Goal: Task Accomplishment & Management: Manage account settings

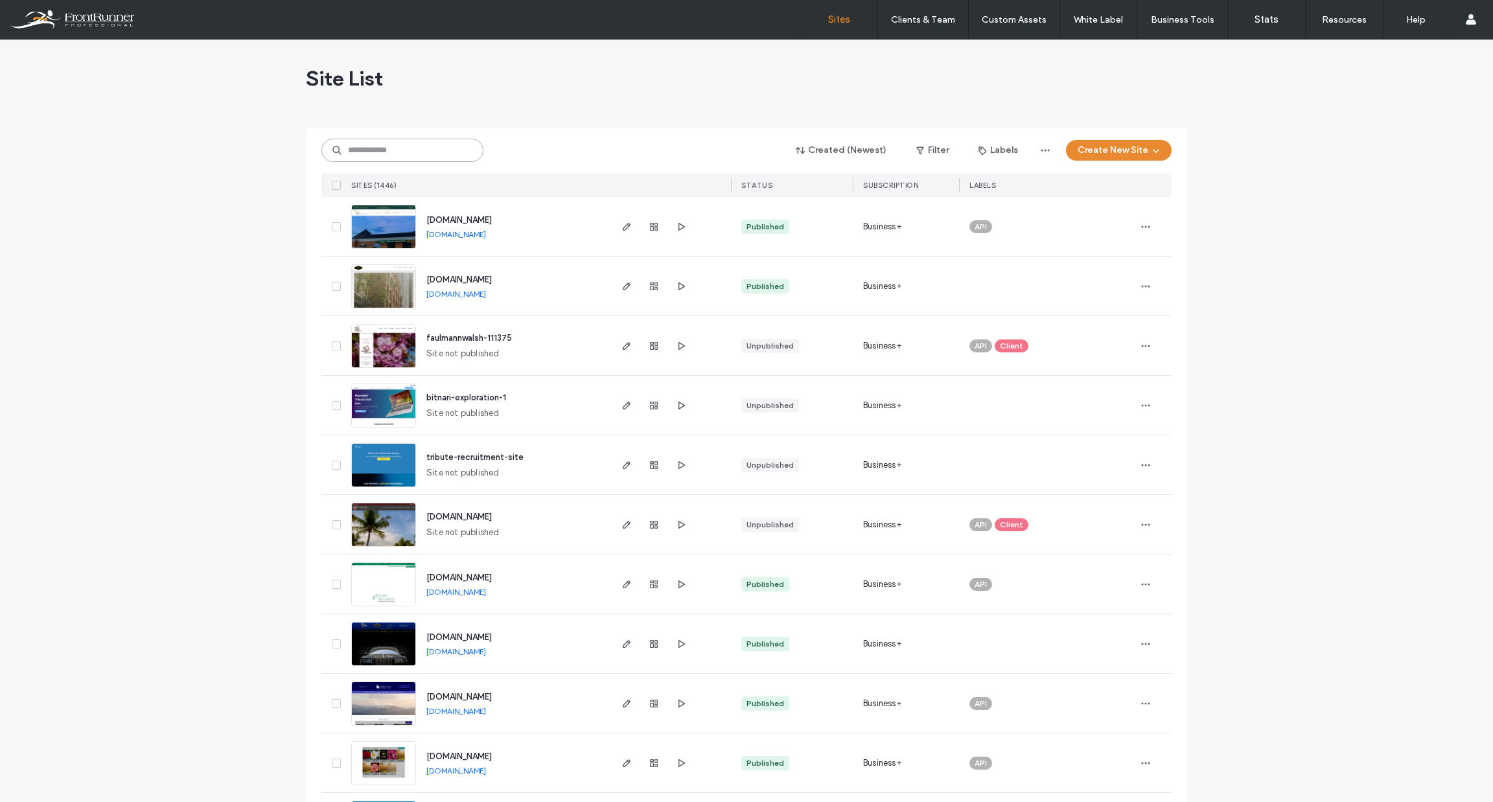
click at [415, 146] on input at bounding box center [402, 150] width 162 height 23
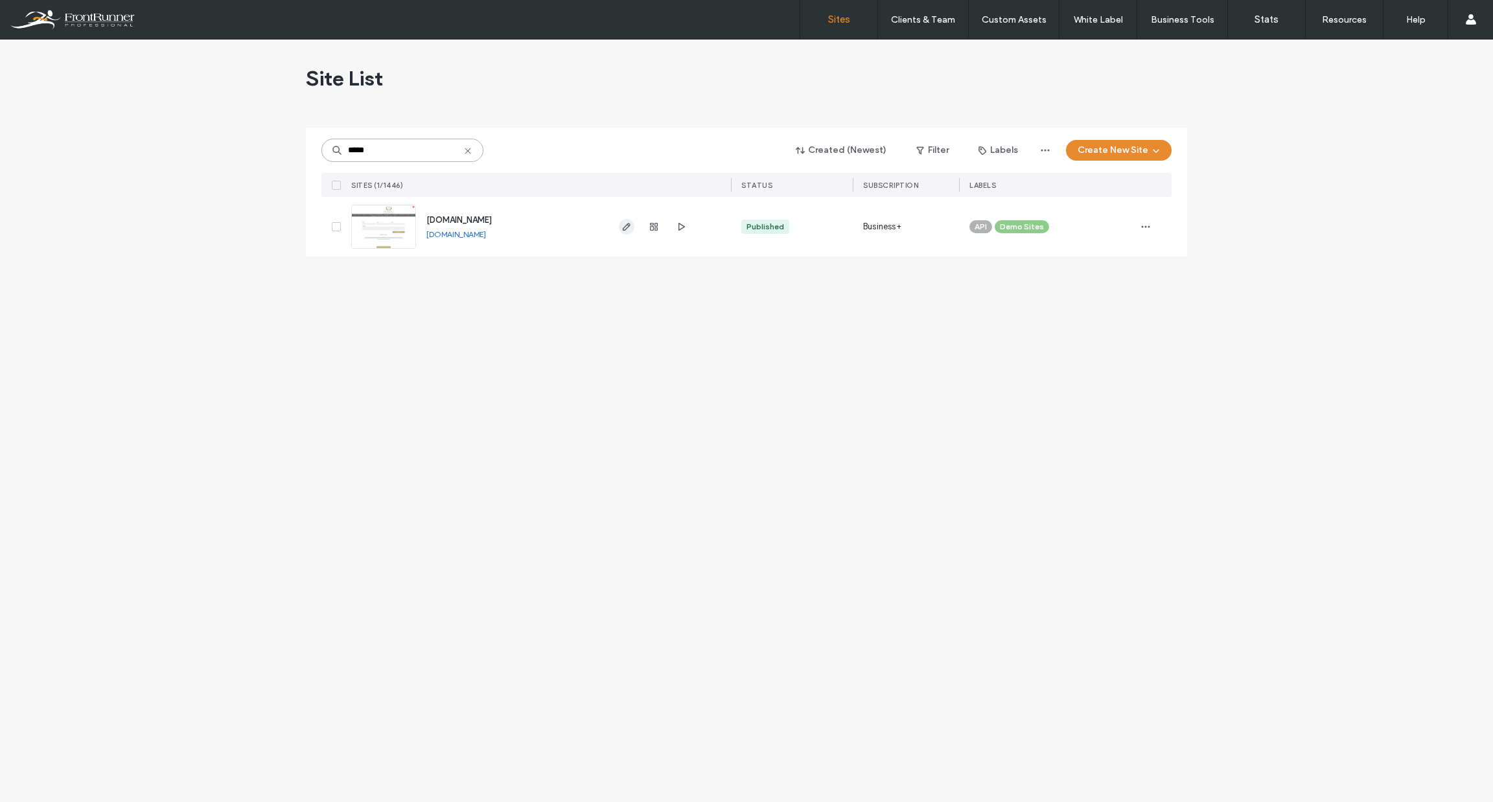
type input "*****"
click at [623, 231] on icon "button" at bounding box center [627, 227] width 10 height 10
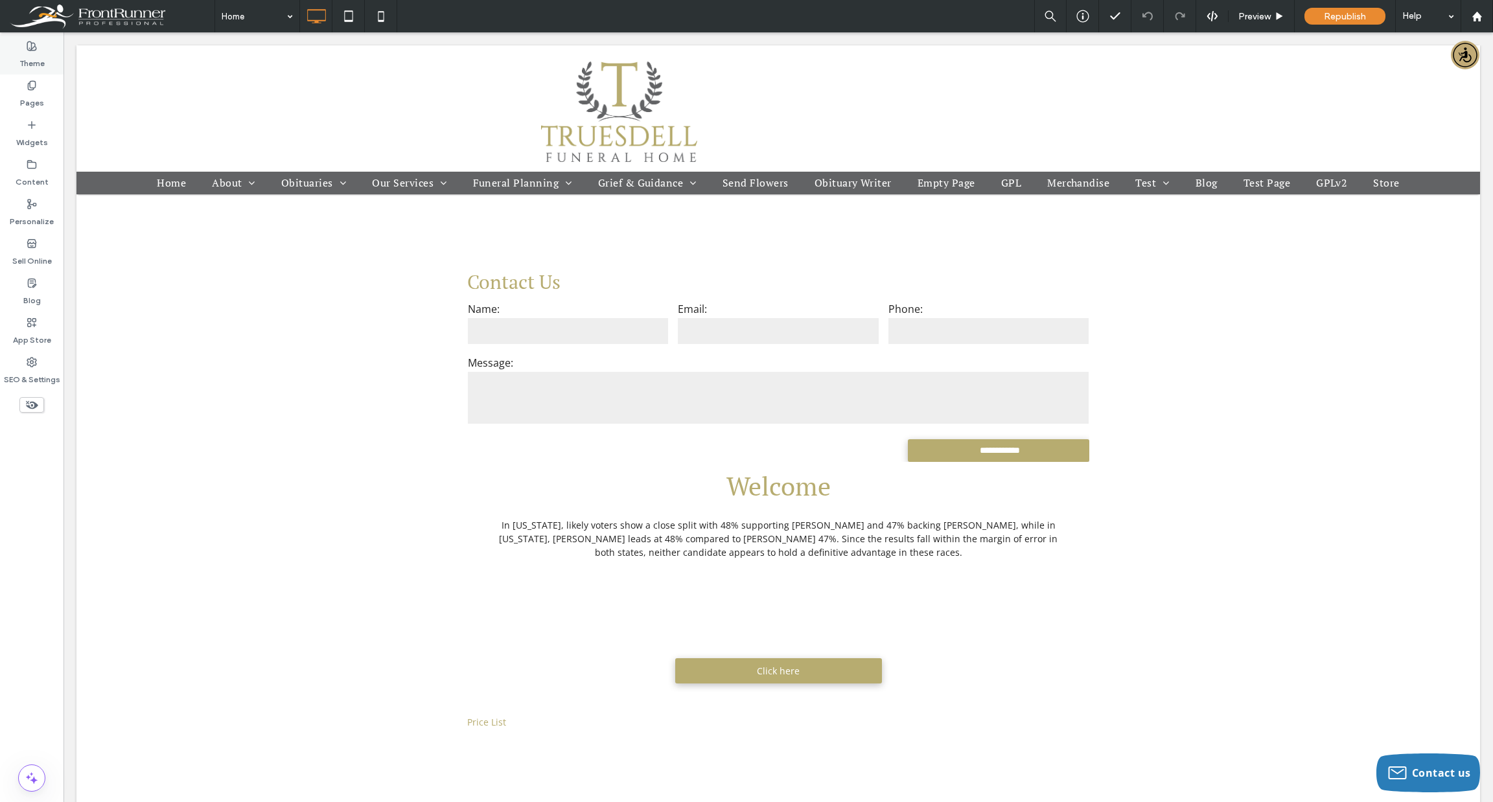
click at [30, 51] on label "Theme" at bounding box center [31, 60] width 25 height 18
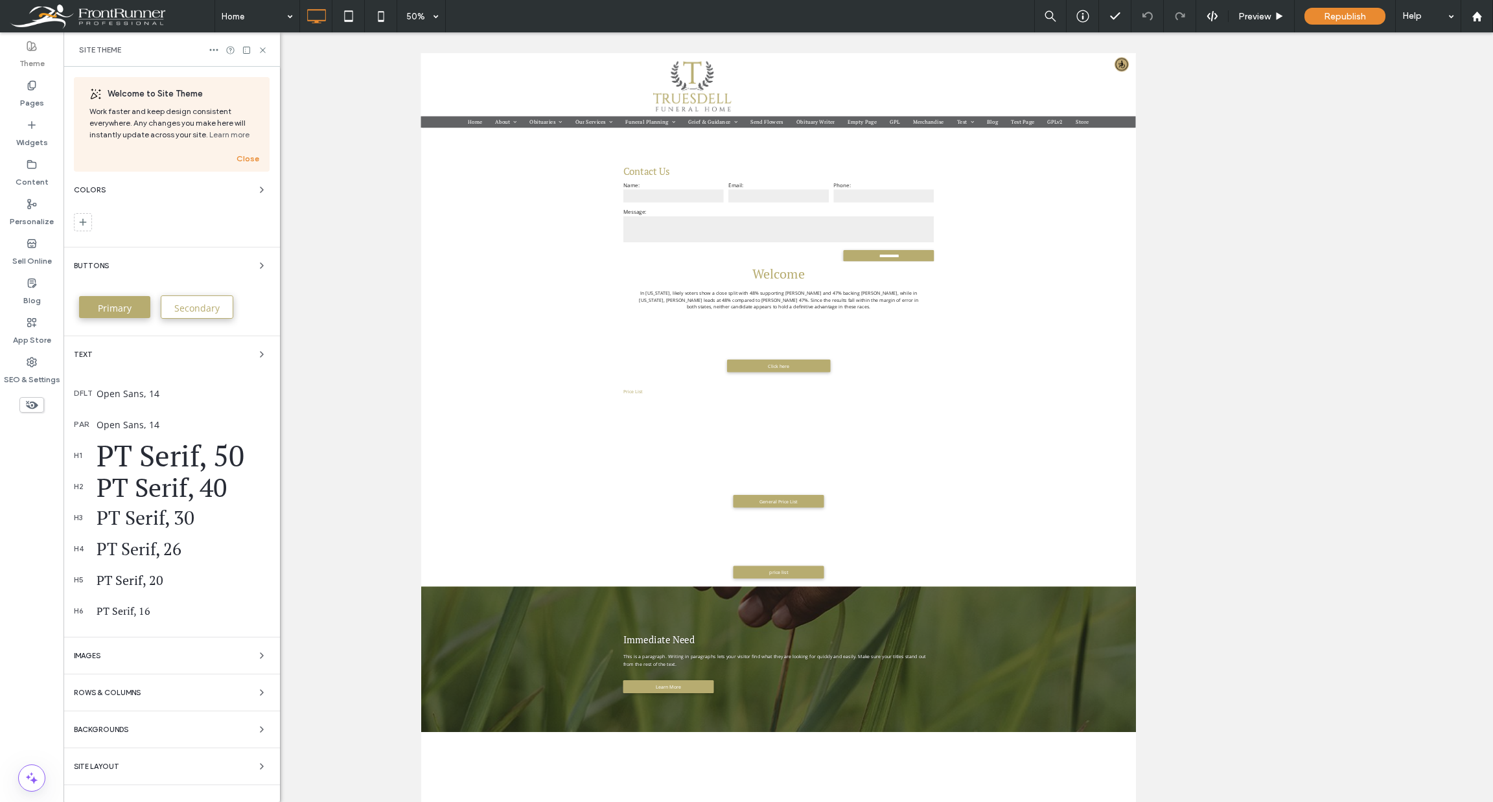
drag, startPoint x: 257, startPoint y: 159, endPoint x: 289, endPoint y: 117, distance: 52.8
click at [256, 159] on button "Close" at bounding box center [248, 159] width 23 height 16
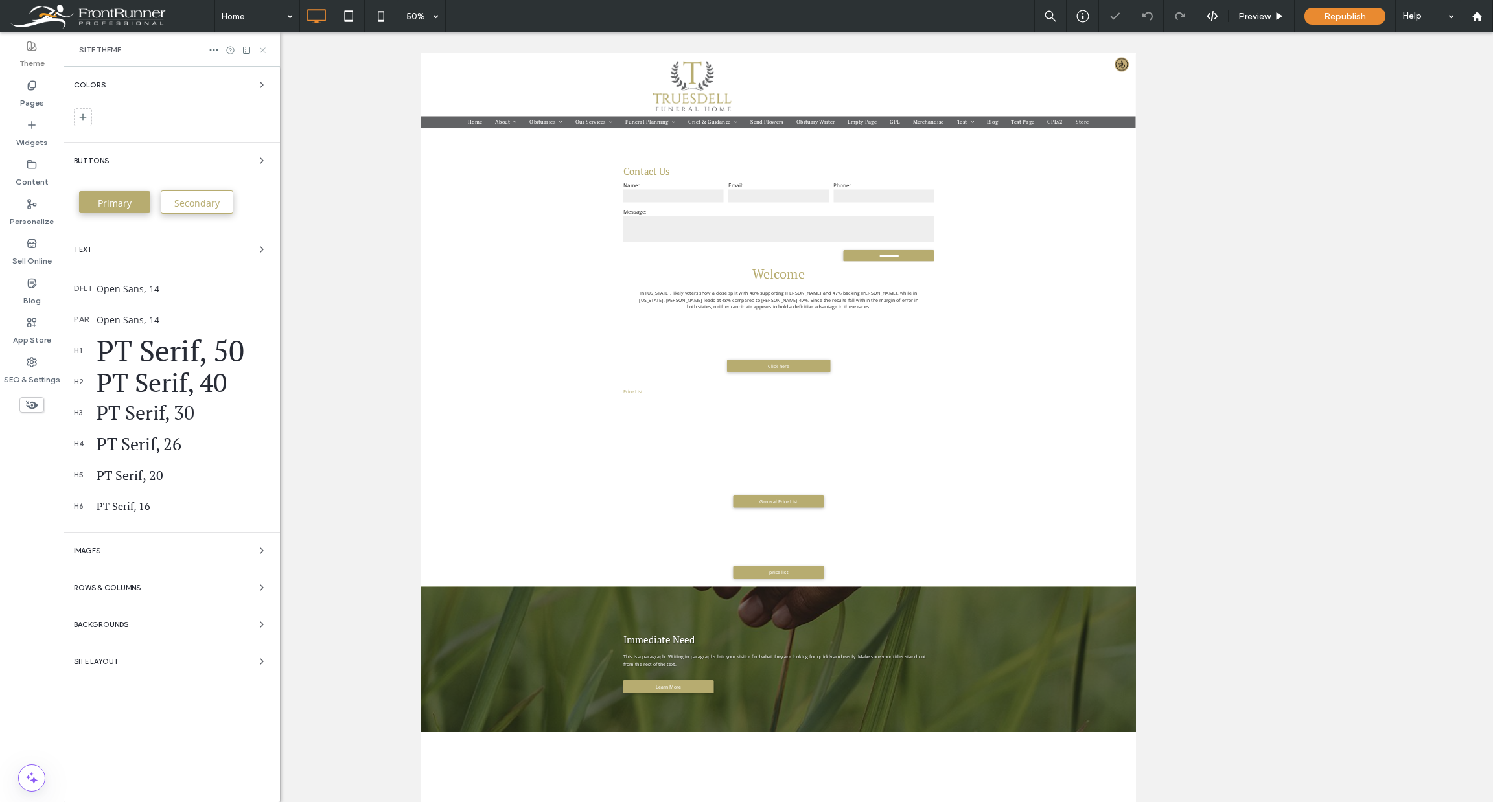
click at [261, 50] on icon at bounding box center [263, 50] width 10 height 10
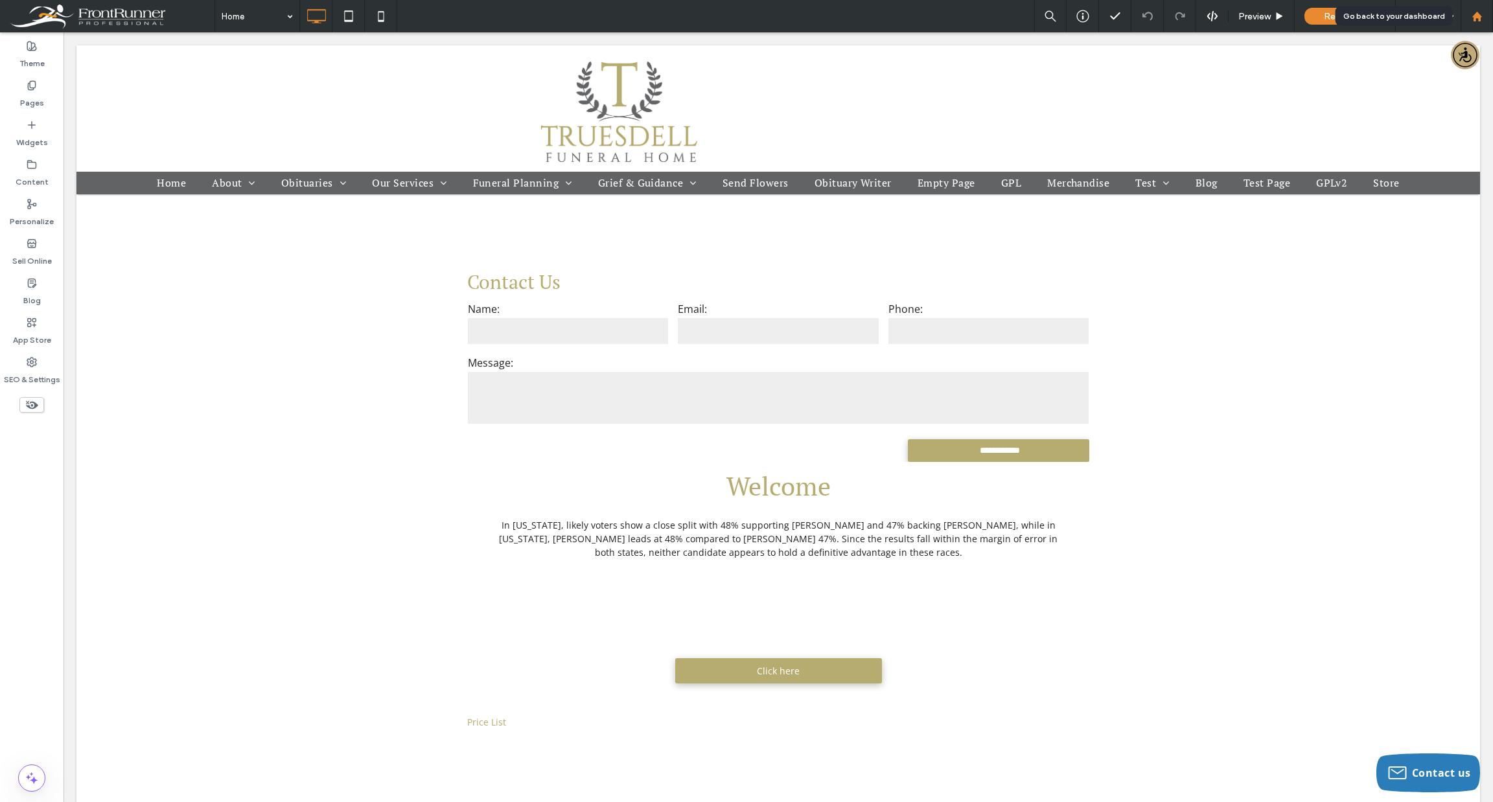
click at [1487, 12] on div at bounding box center [1477, 16] width 31 height 11
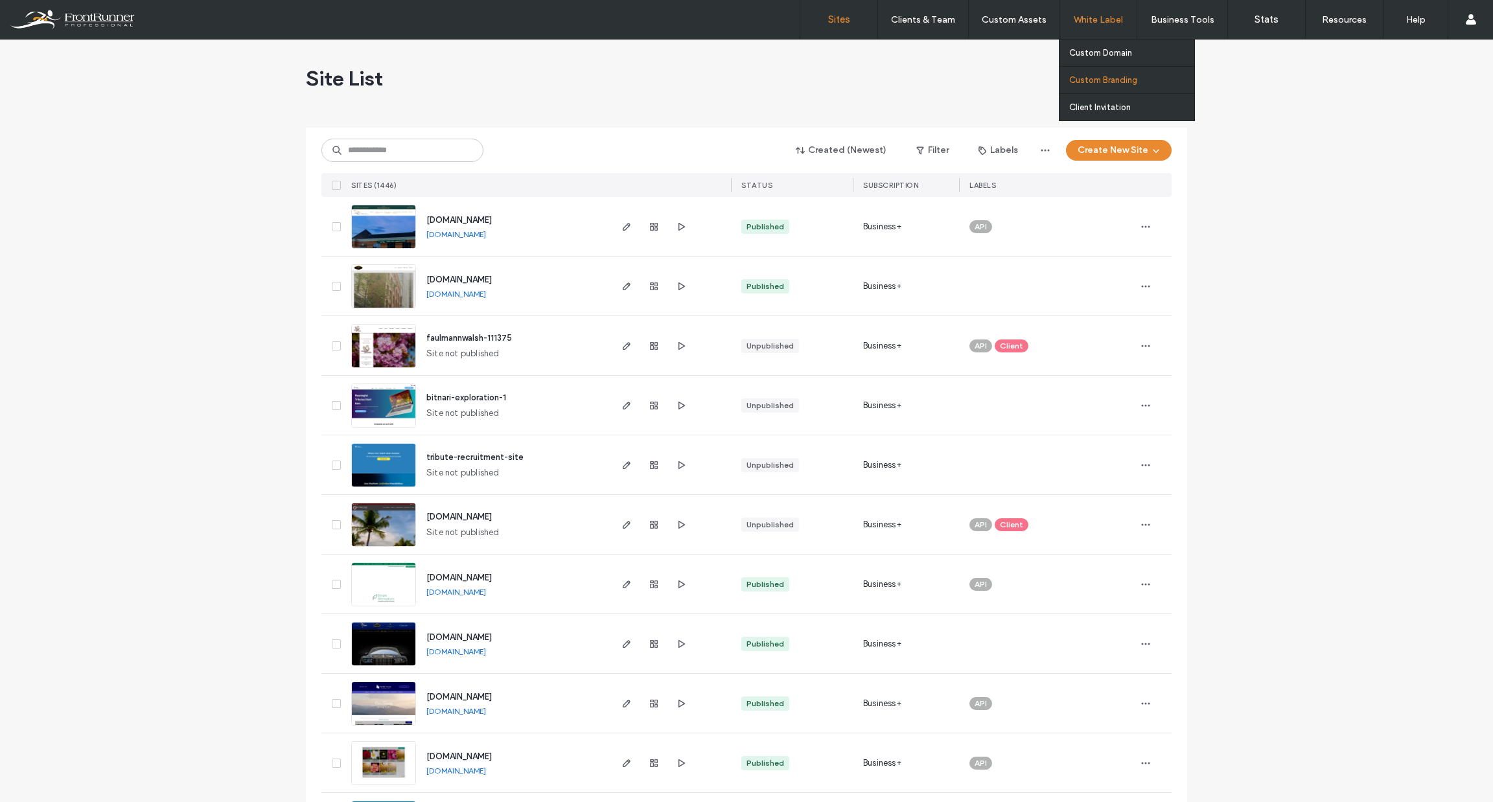
click at [1112, 82] on label "Custom Branding" at bounding box center [1103, 80] width 68 height 10
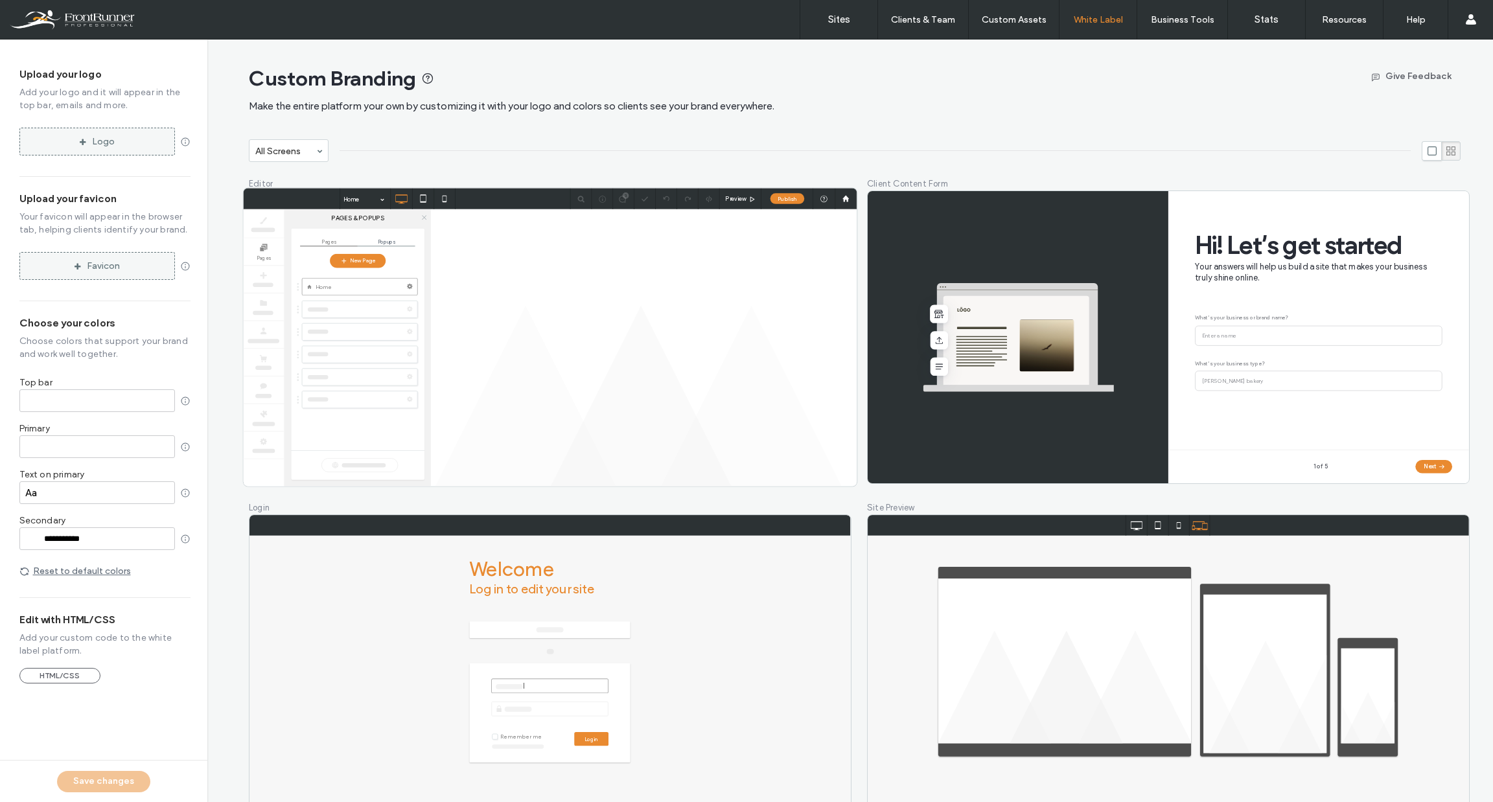
type input "*******"
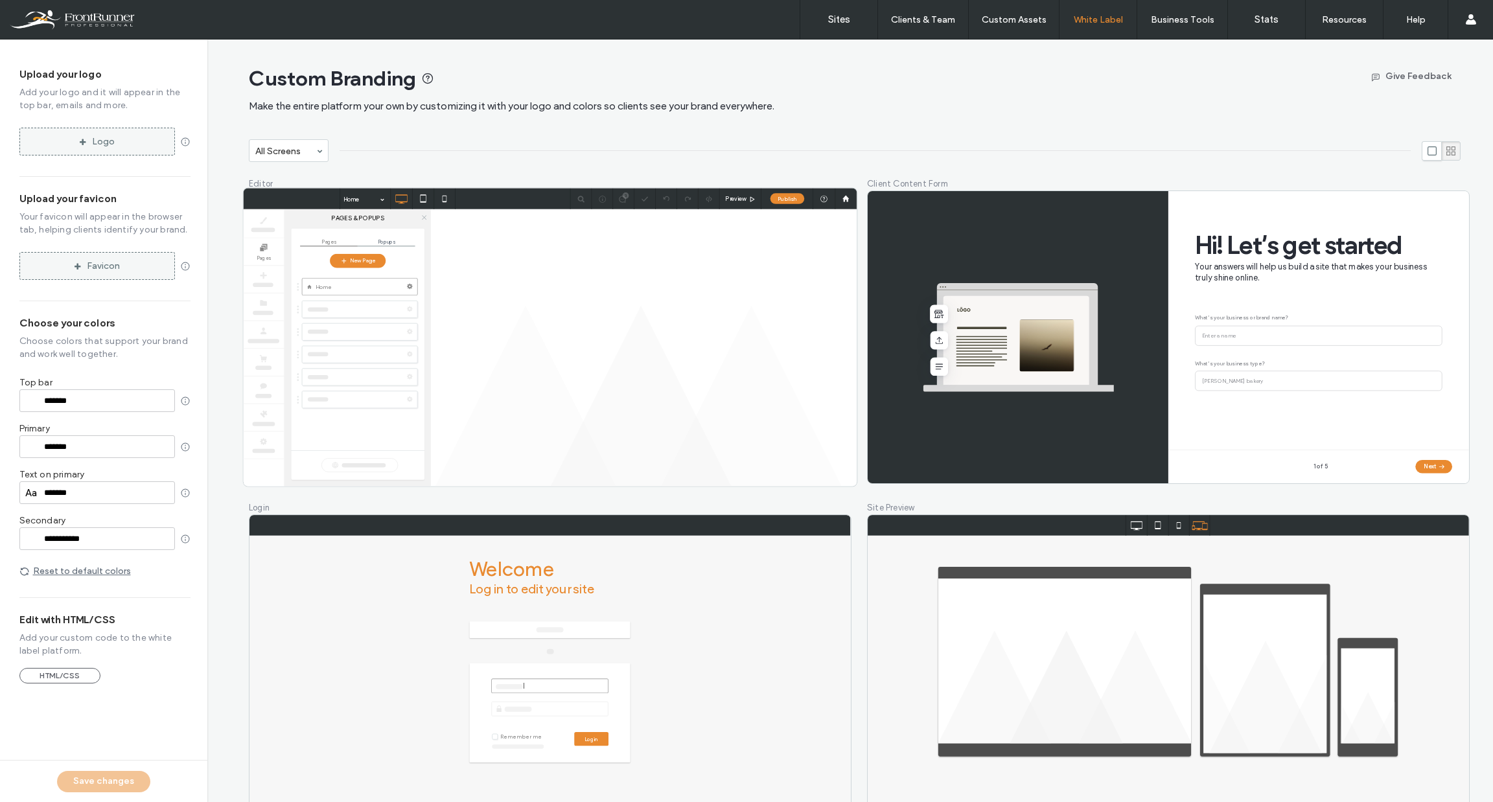
type input "*******"
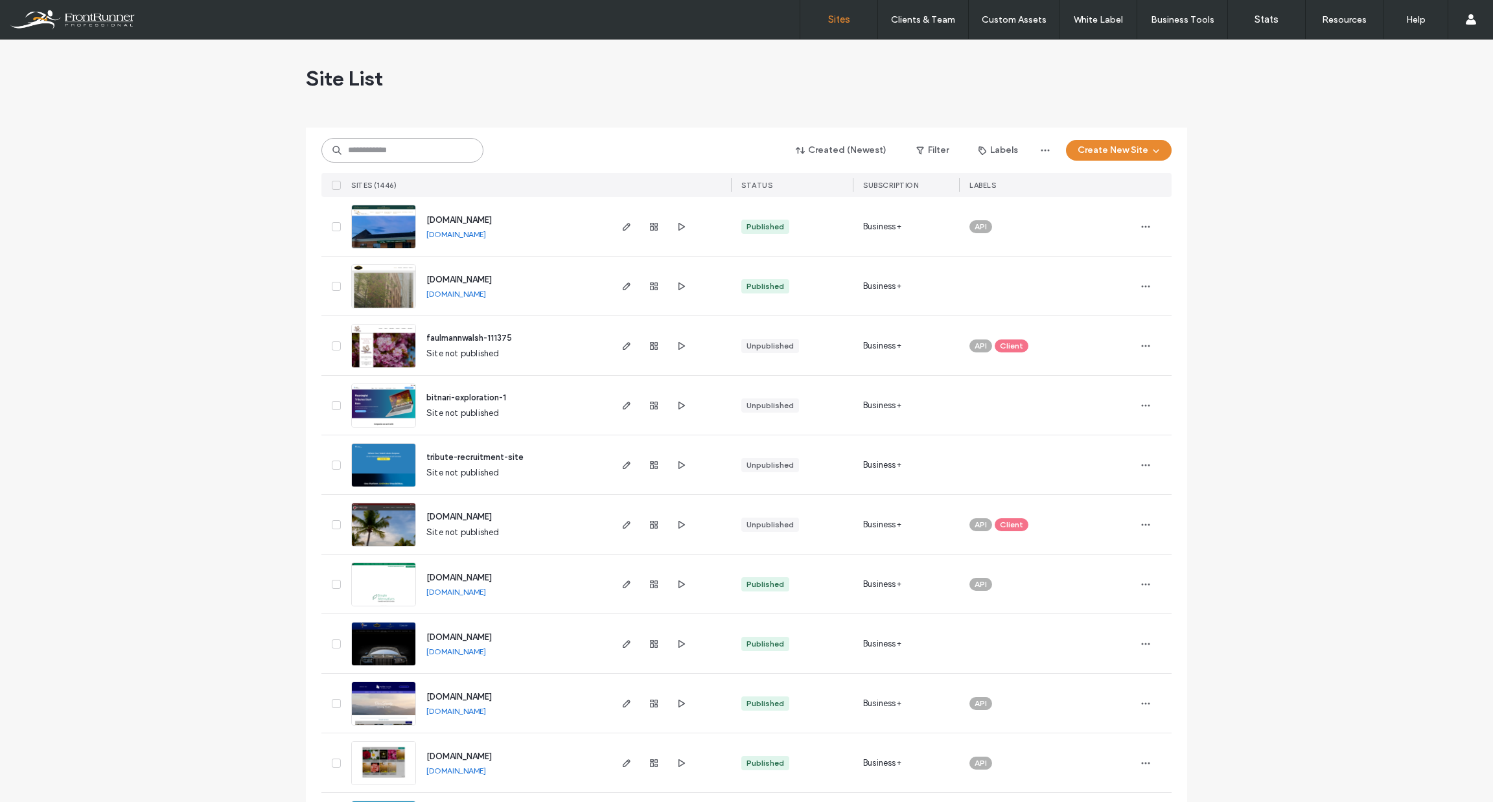
click at [399, 140] on input at bounding box center [402, 150] width 162 height 25
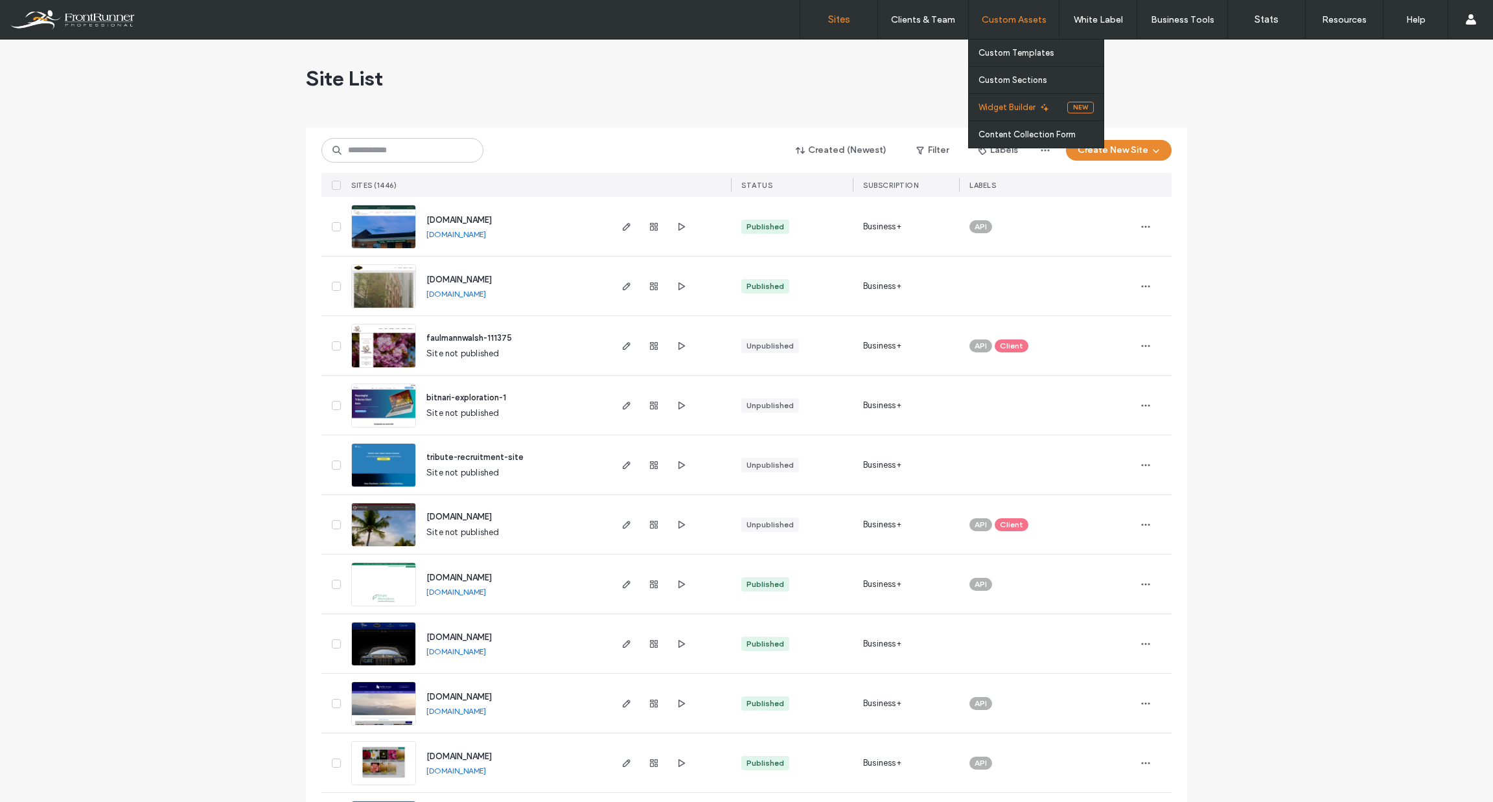
drag, startPoint x: 1019, startPoint y: 102, endPoint x: 1018, endPoint y: 109, distance: 7.4
click at [1019, 102] on label "Widget Builder" at bounding box center [1007, 107] width 57 height 10
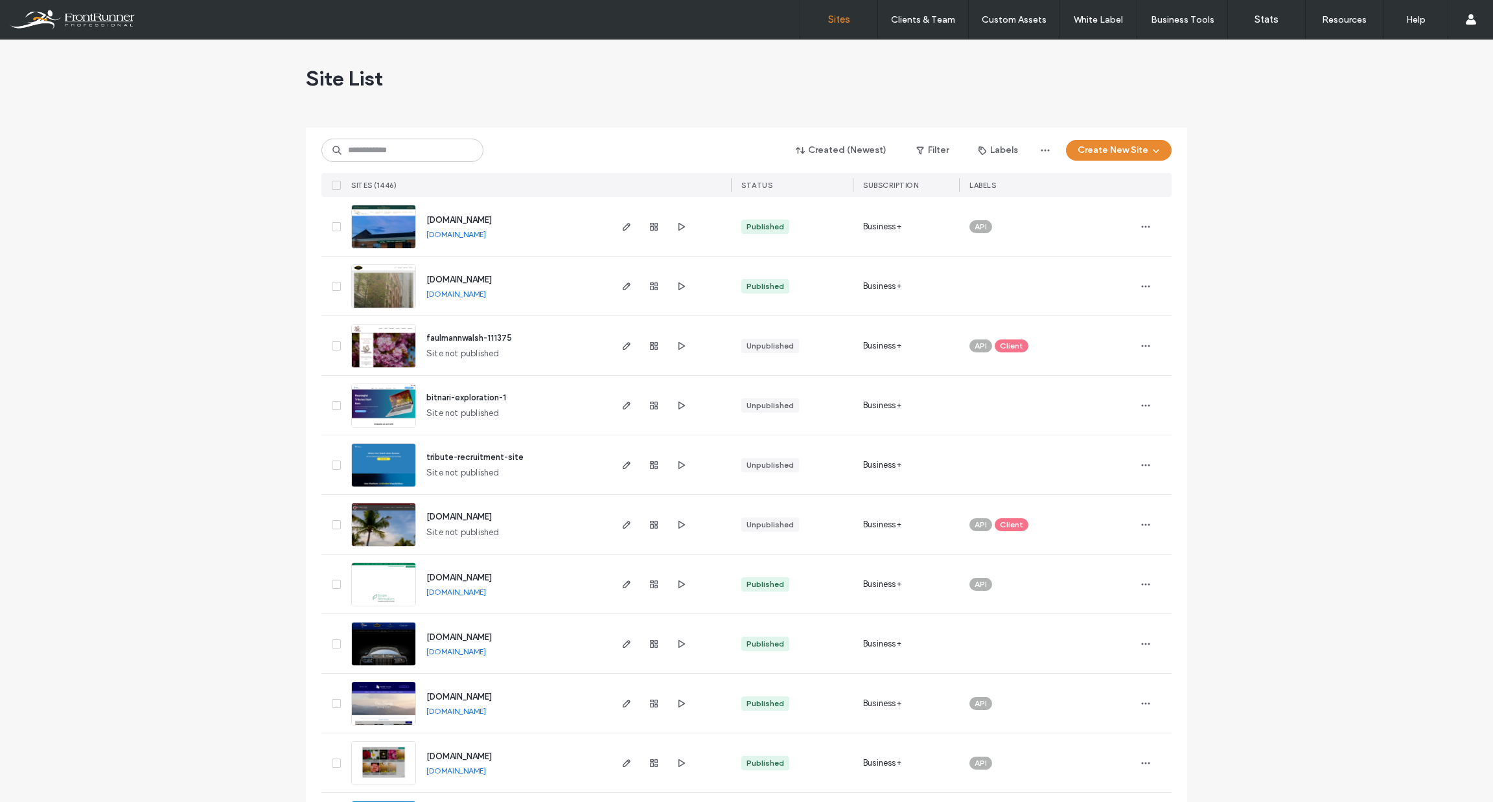
click at [653, 64] on div "Site List" at bounding box center [746, 79] width 881 height 78
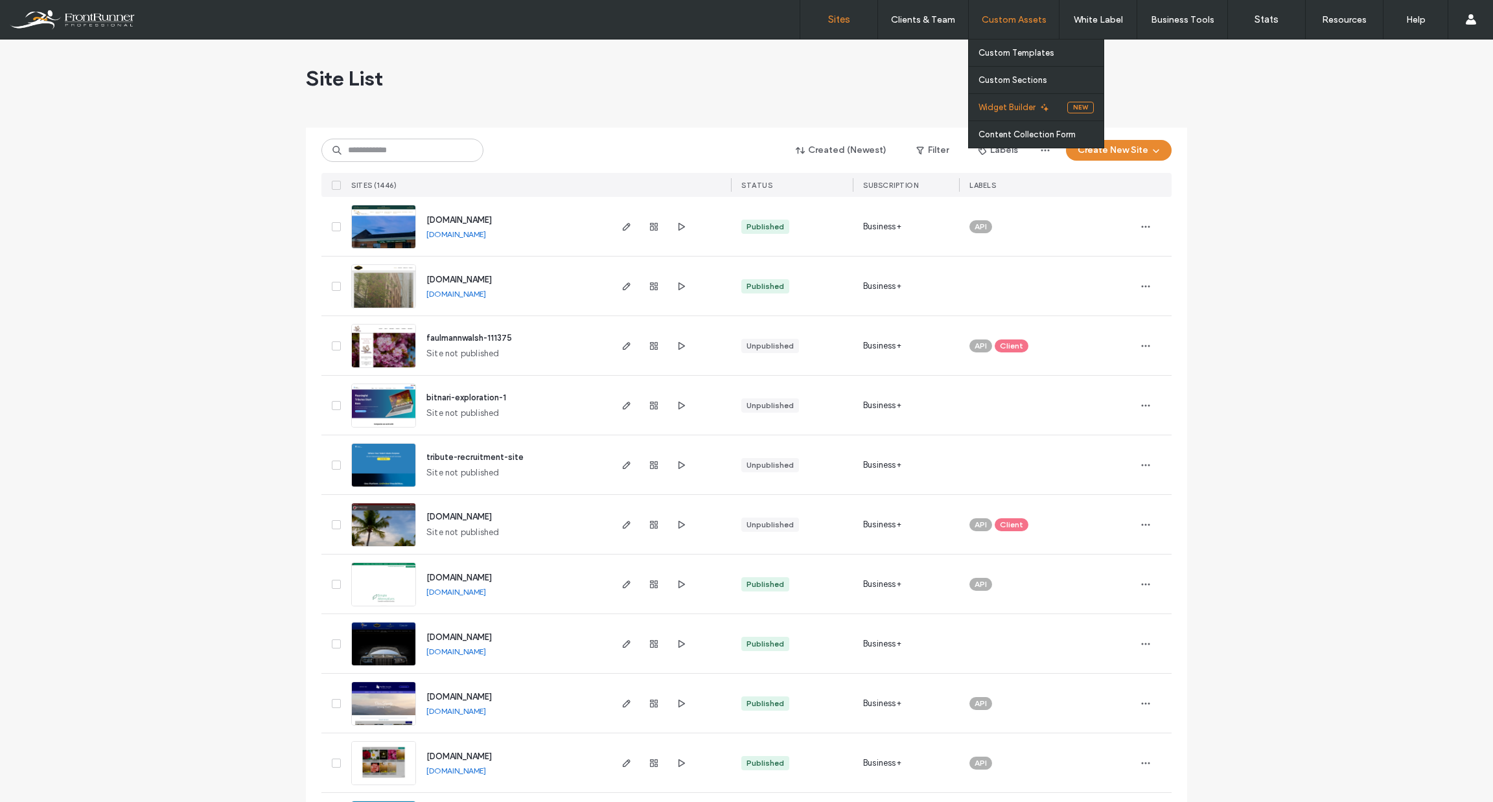
click at [1016, 100] on link "Widget Builder" at bounding box center [1023, 107] width 89 height 27
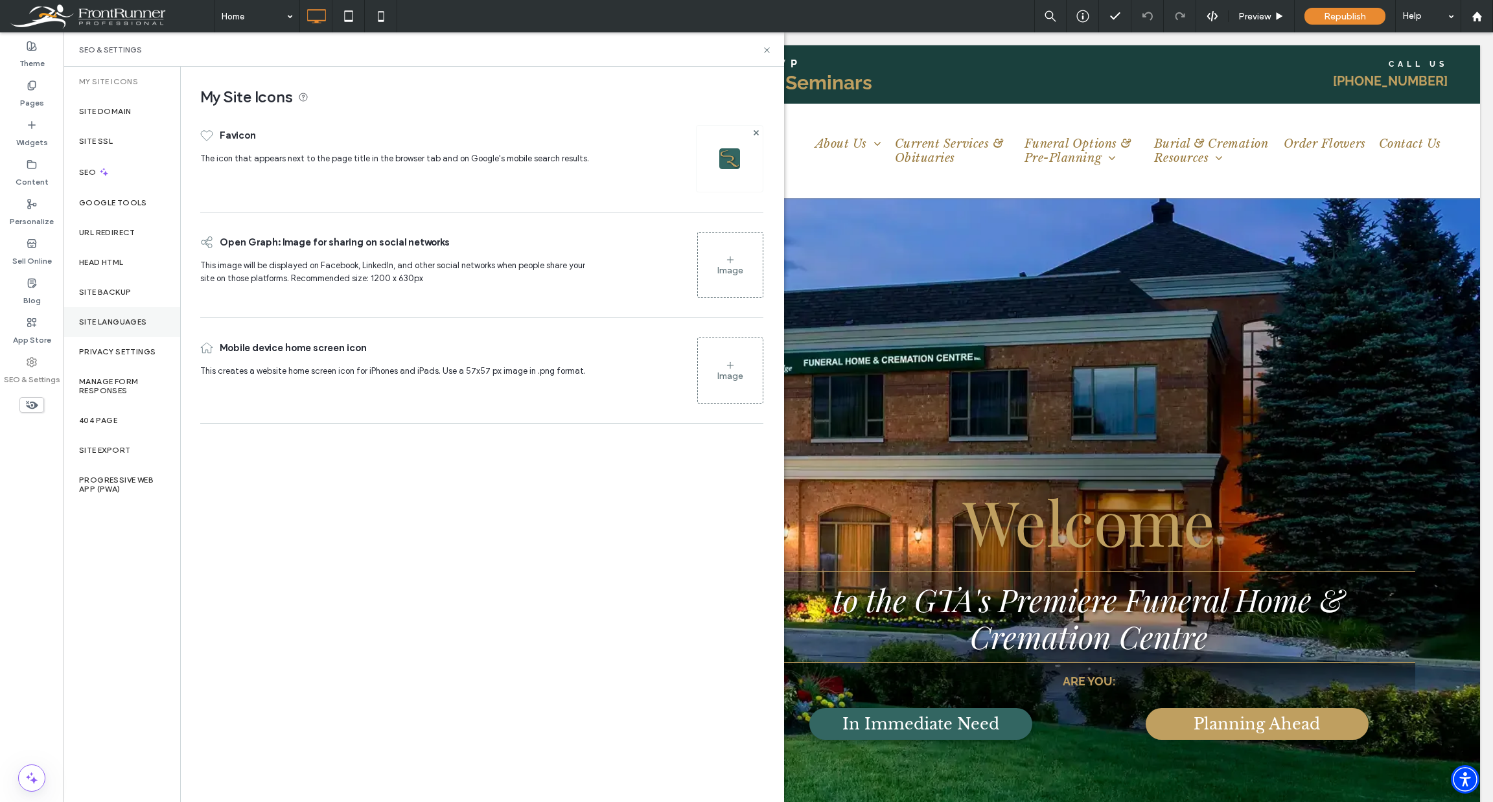
click at [126, 314] on div "Site Languages" at bounding box center [122, 322] width 117 height 30
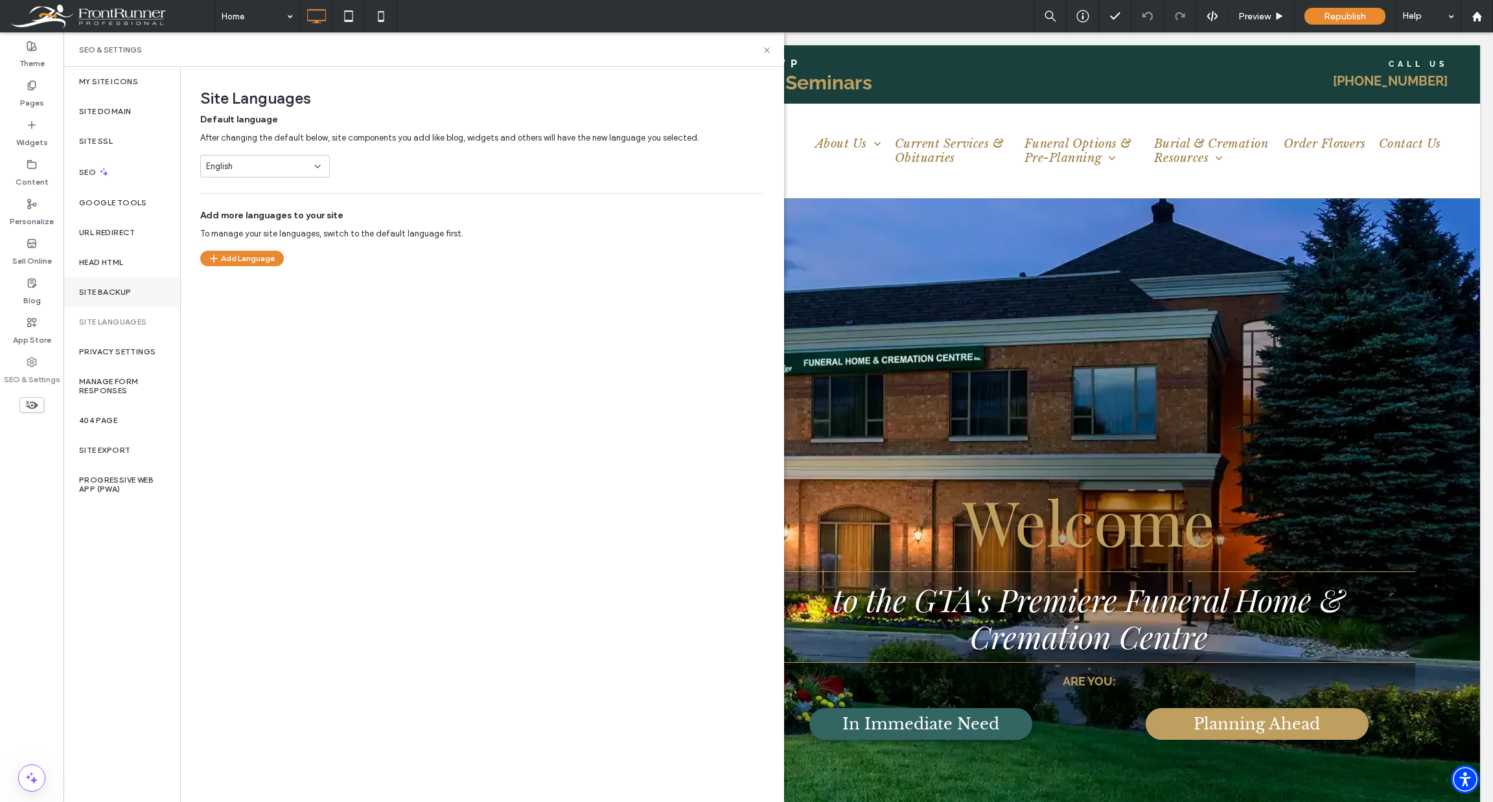
click at [110, 282] on div "Site Backup" at bounding box center [122, 292] width 117 height 30
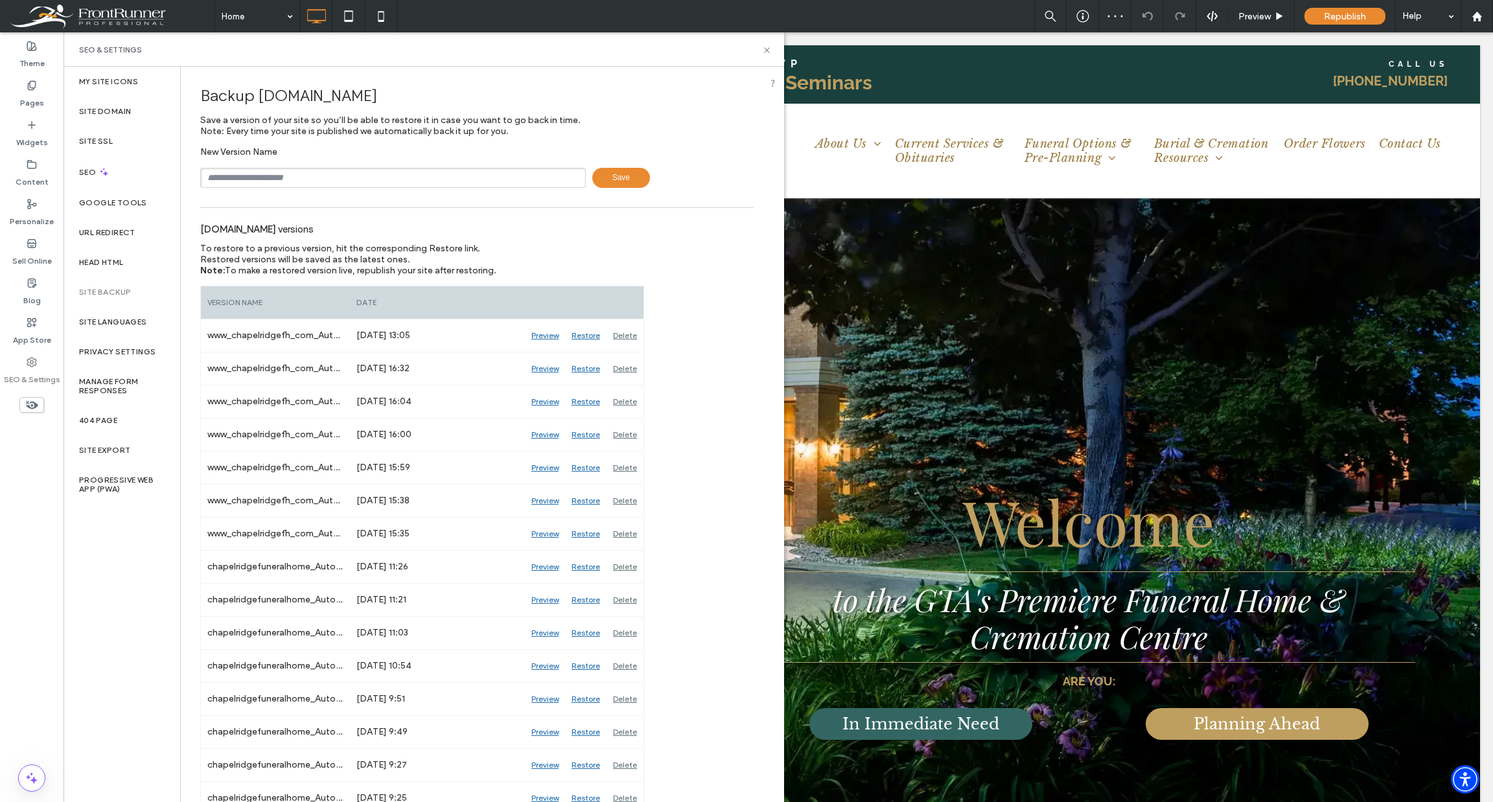
drag, startPoint x: 92, startPoint y: 570, endPoint x: 832, endPoint y: 74, distance: 890.9
click at [92, 570] on div "My Site Icons Site Domain Site SSL SEO Google Tools URL Redirect Head HTML Site…" at bounding box center [122, 435] width 117 height 736
click at [1078, 13] on icon at bounding box center [1083, 16] width 13 height 13
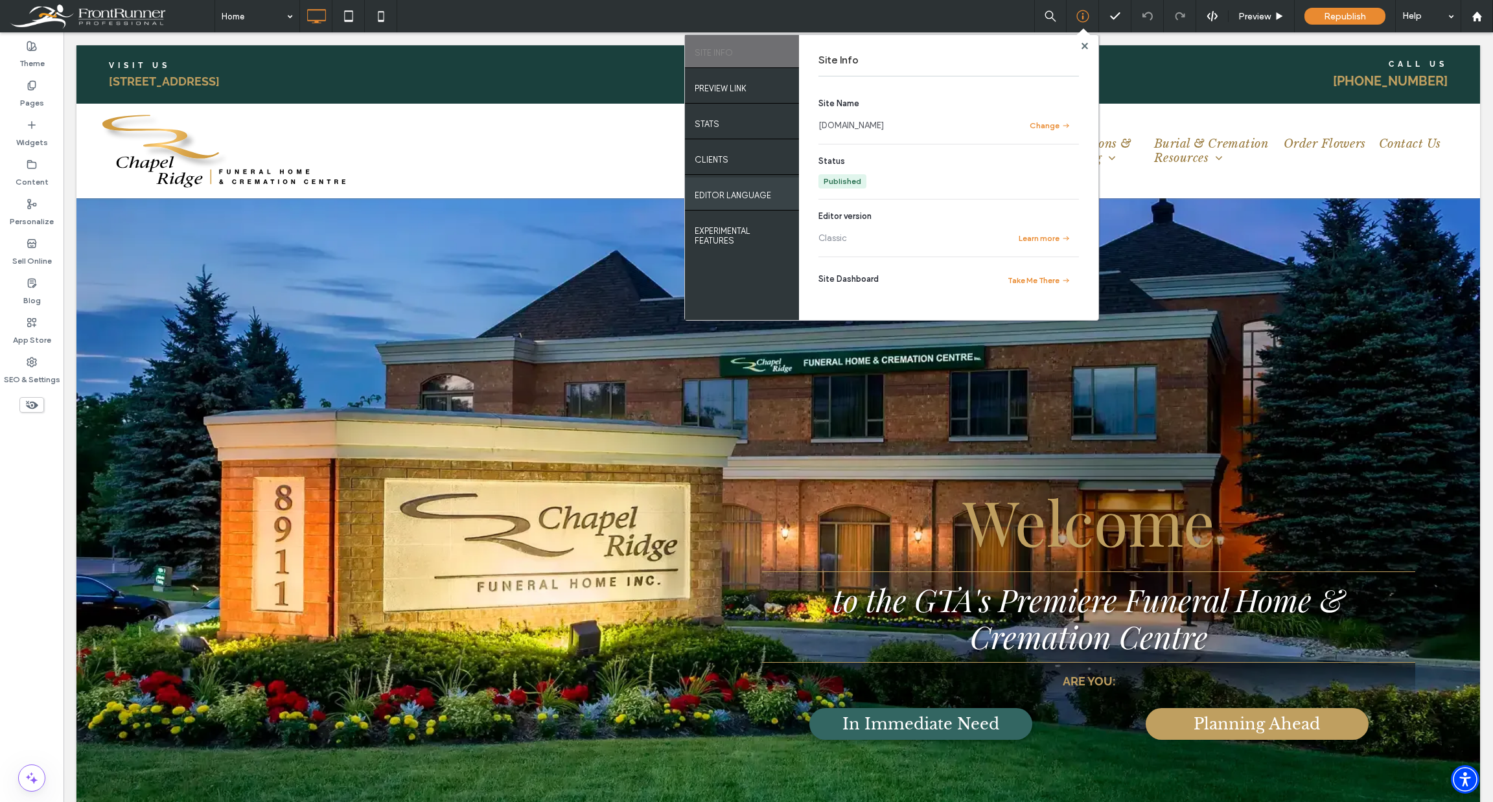
click at [732, 182] on div "EDITOR LANGUAGE" at bounding box center [742, 194] width 114 height 32
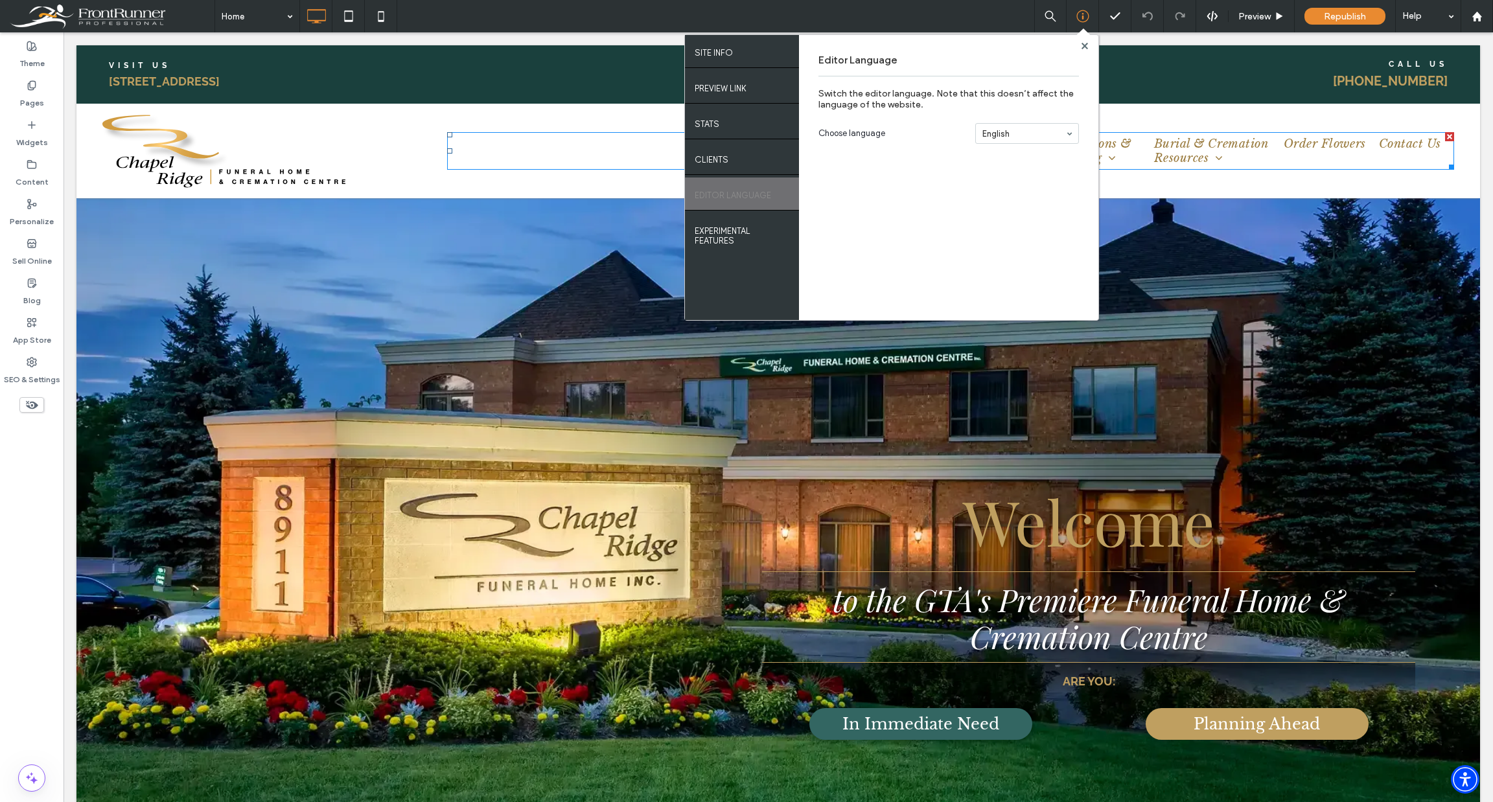
click at [1078, 130] on div "English" at bounding box center [1027, 133] width 104 height 21
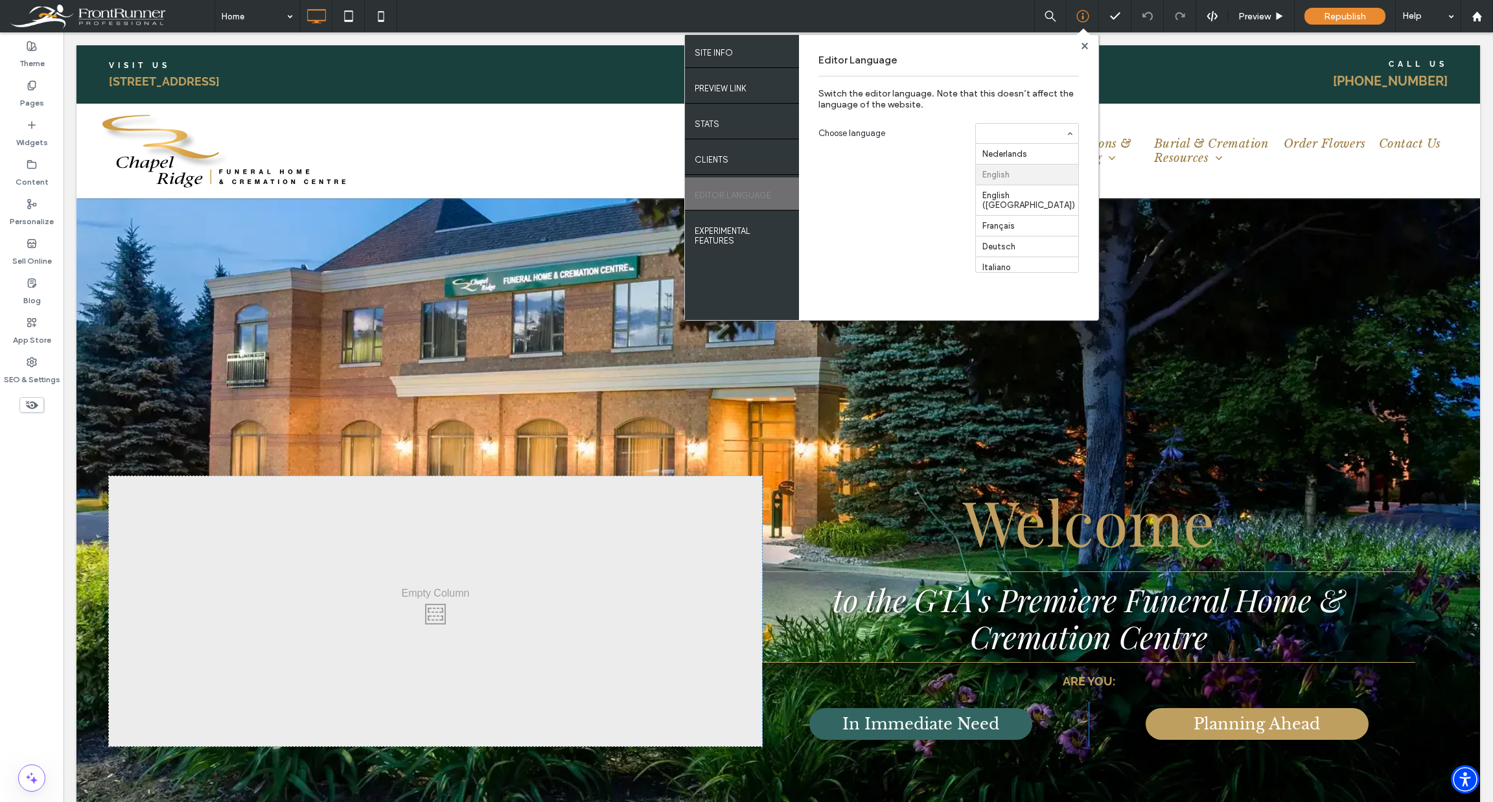
scroll to position [21, 0]
drag, startPoint x: 722, startPoint y: 149, endPoint x: 610, endPoint y: 244, distance: 147.1
click at [722, 149] on label "Clients" at bounding box center [712, 156] width 34 height 16
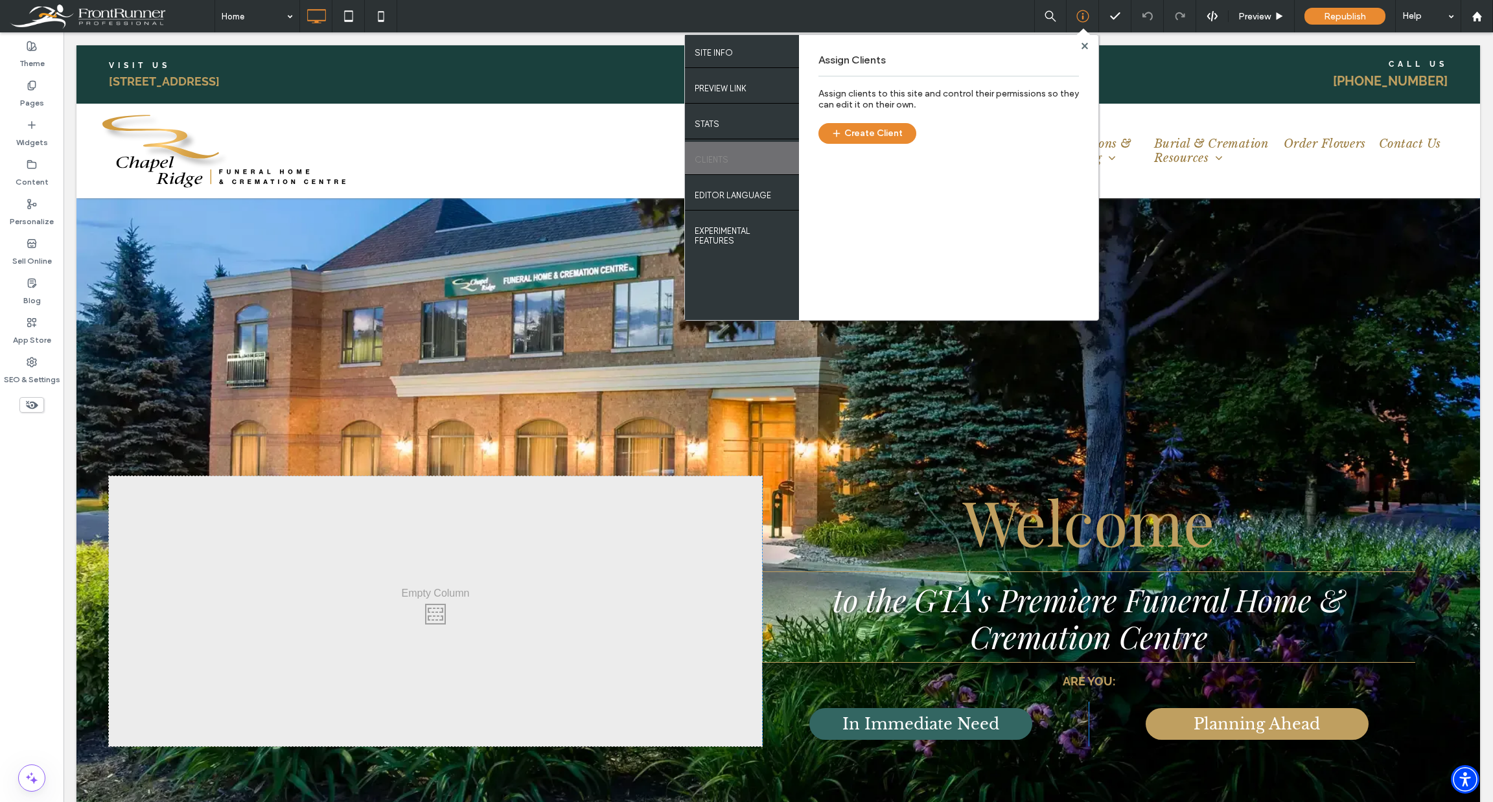
click at [484, 248] on div at bounding box center [778, 507] width 1404 height 673
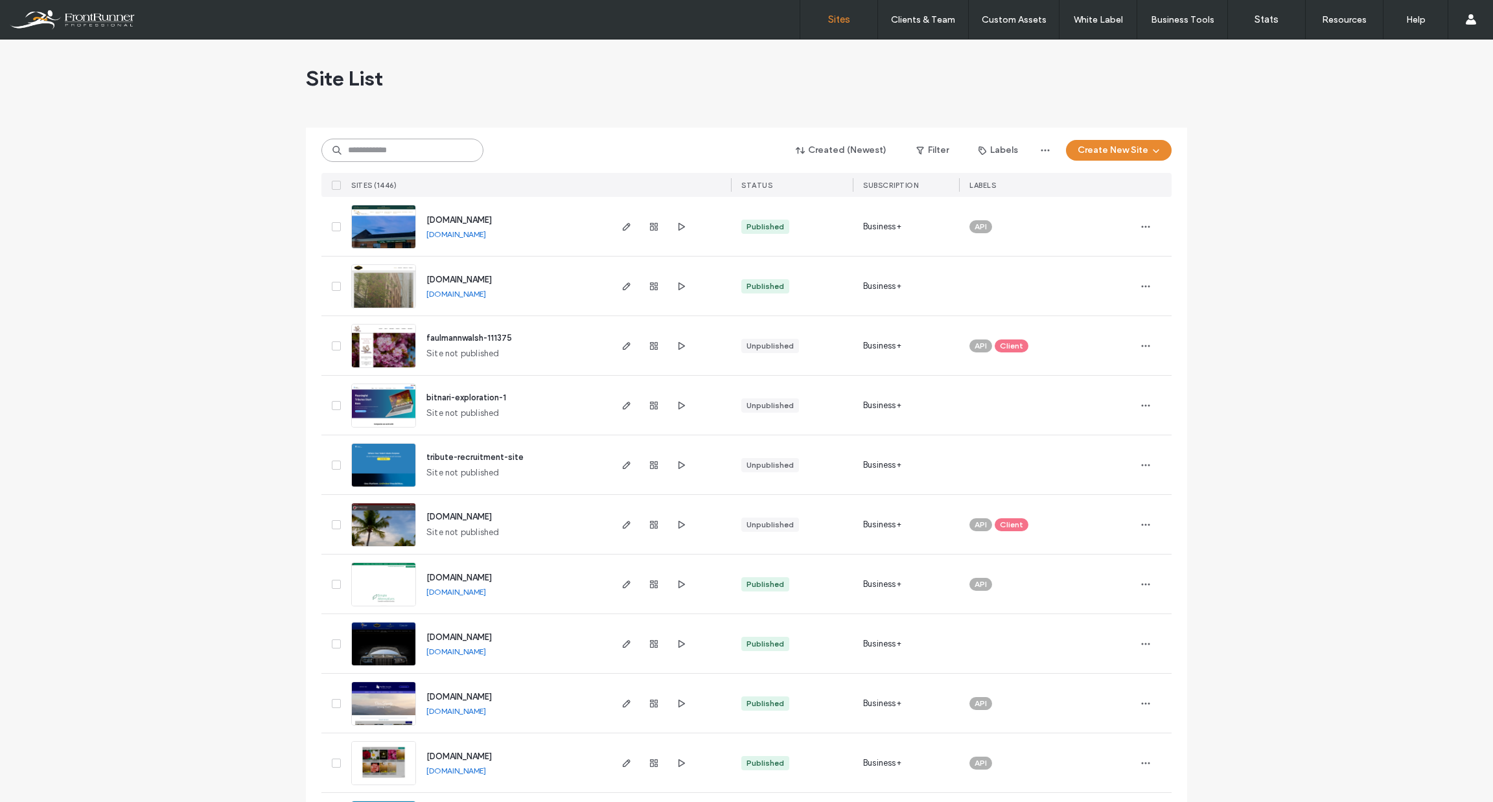
click at [412, 152] on input at bounding box center [402, 150] width 162 height 23
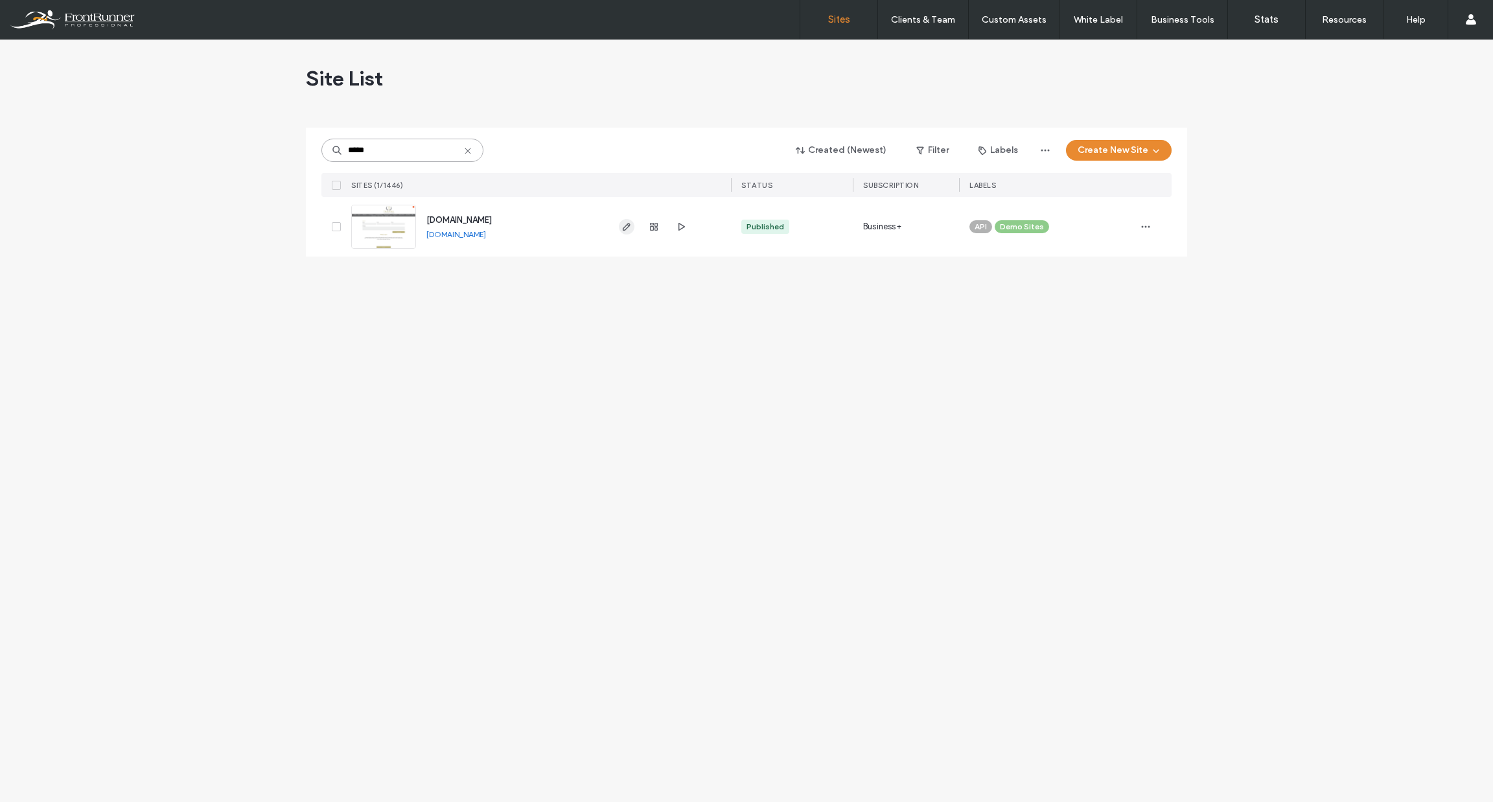
type input "*****"
click at [620, 222] on span "button" at bounding box center [627, 227] width 16 height 16
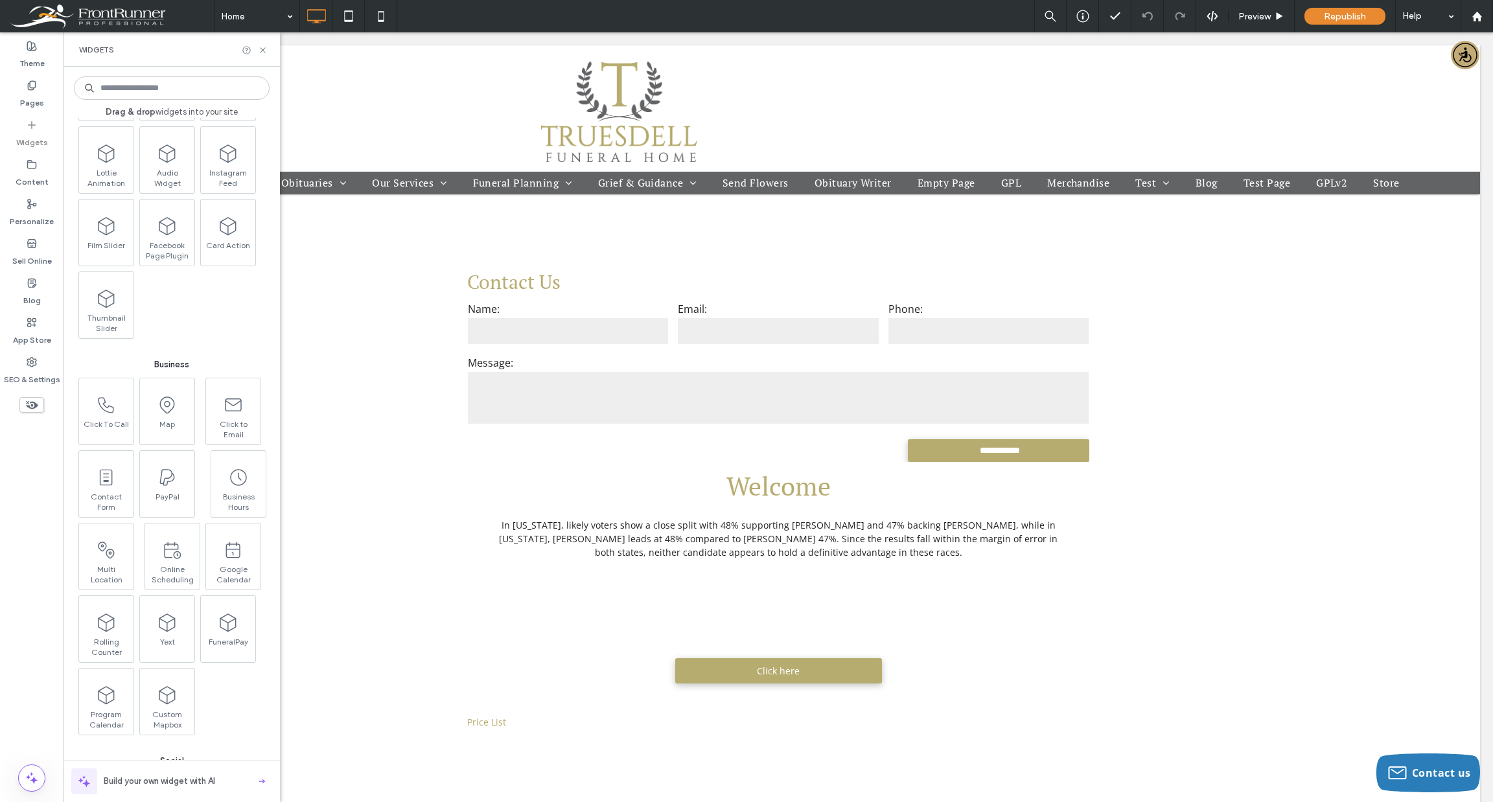
scroll to position [1649, 0]
click at [261, 48] on use at bounding box center [262, 49] width 5 height 5
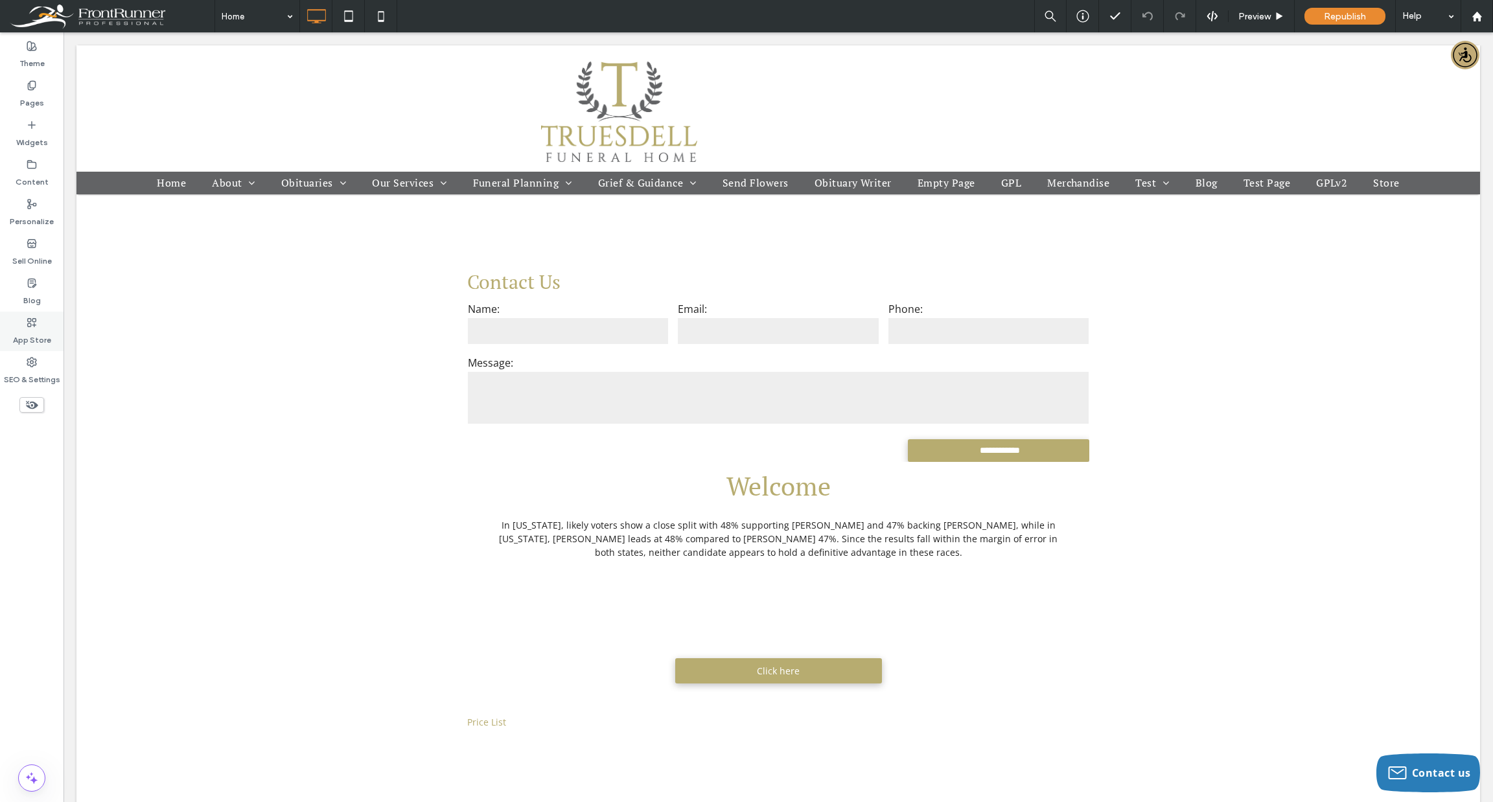
click at [28, 325] on use at bounding box center [32, 322] width 8 height 8
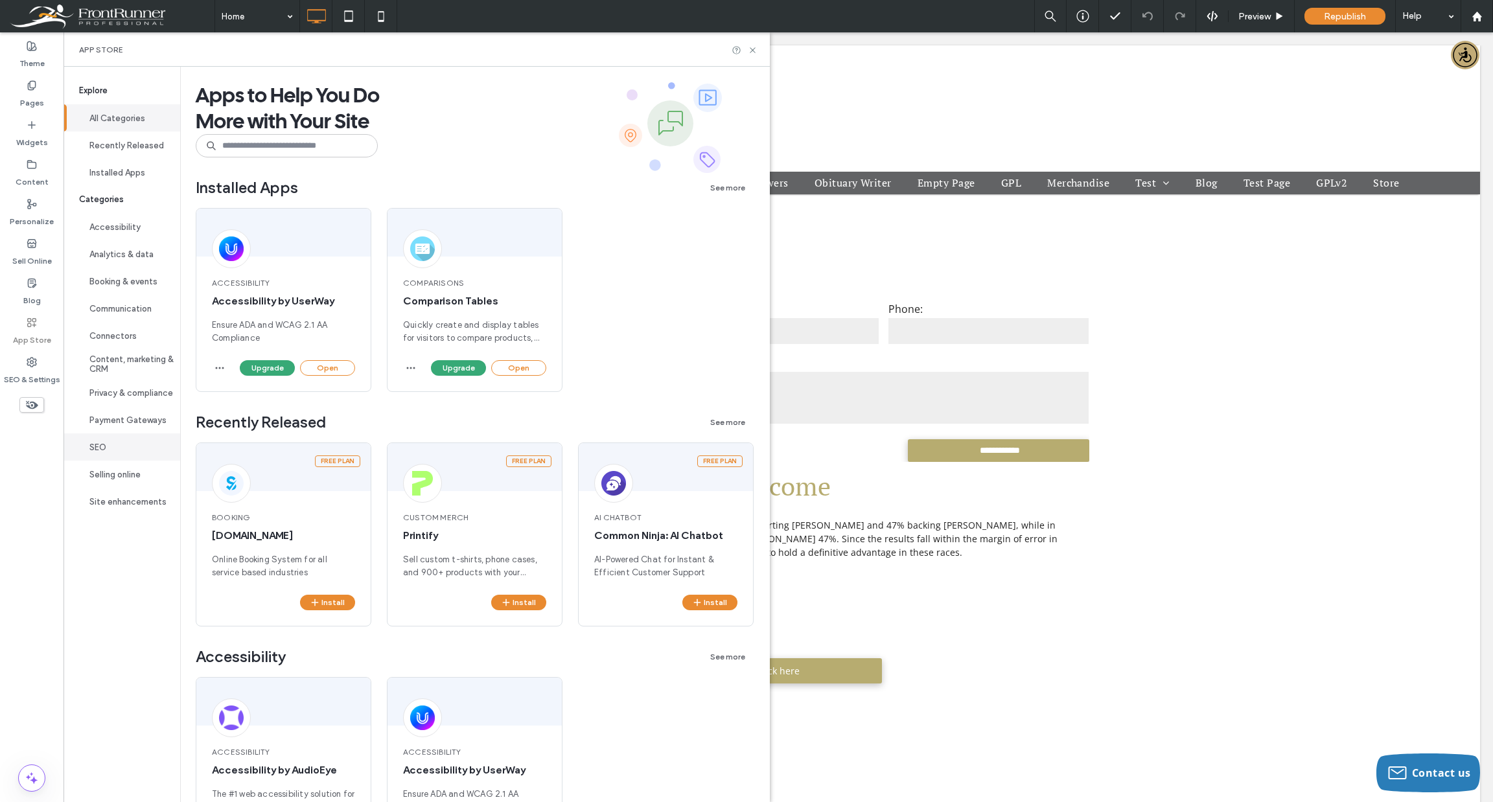
click at [107, 456] on button "SEO" at bounding box center [122, 447] width 117 height 27
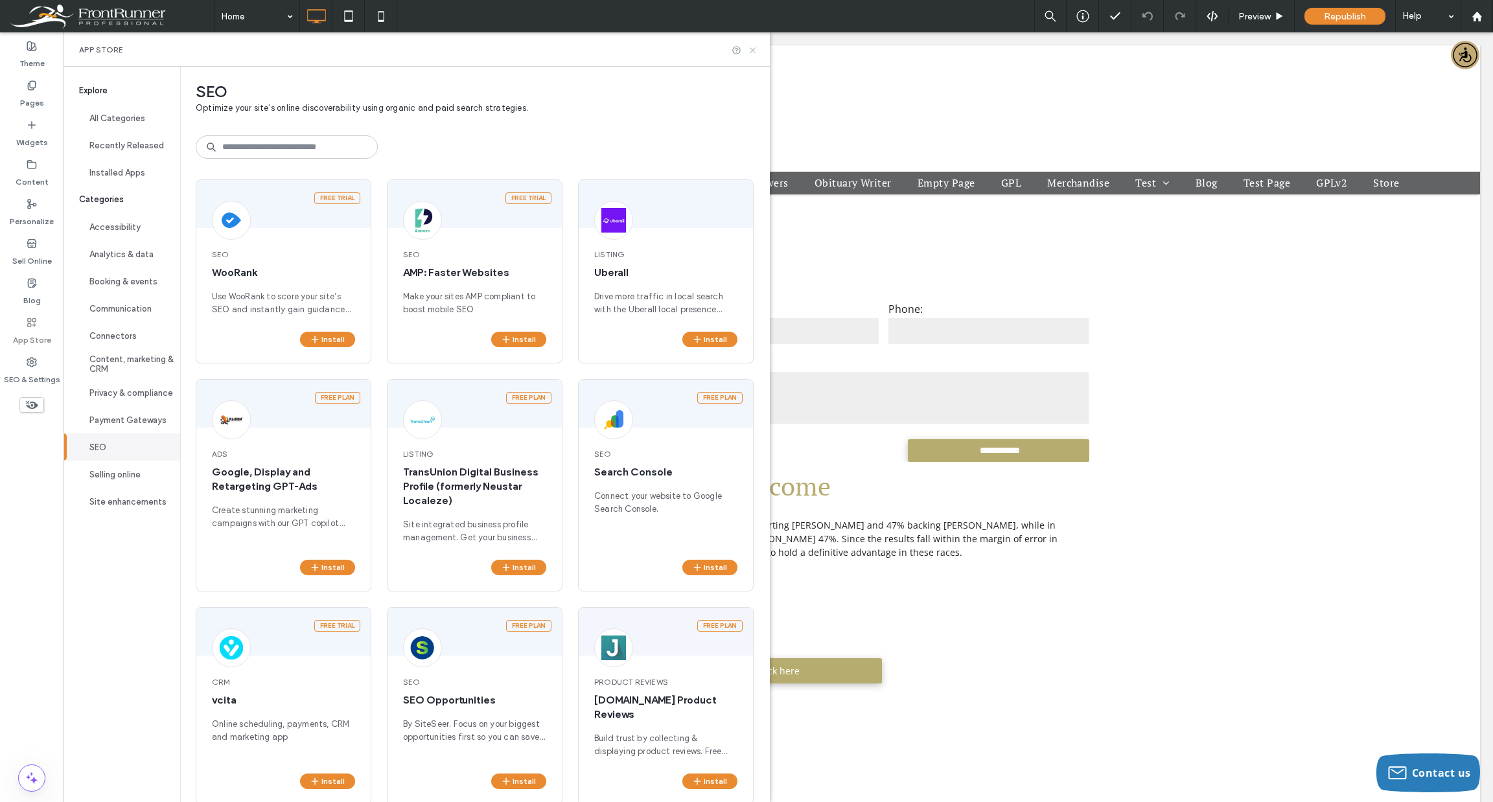
click at [755, 47] on use at bounding box center [752, 49] width 5 height 5
